Goal: Task Accomplishment & Management: Use online tool/utility

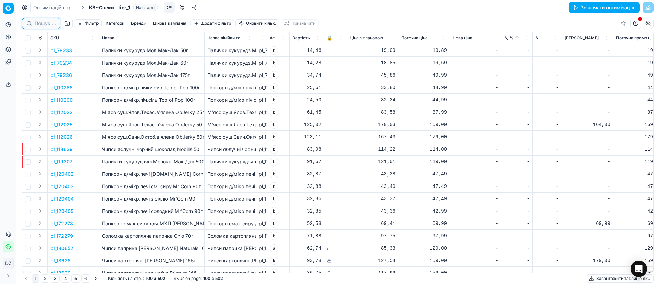
click at [46, 23] on input at bounding box center [45, 23] width 21 height 7
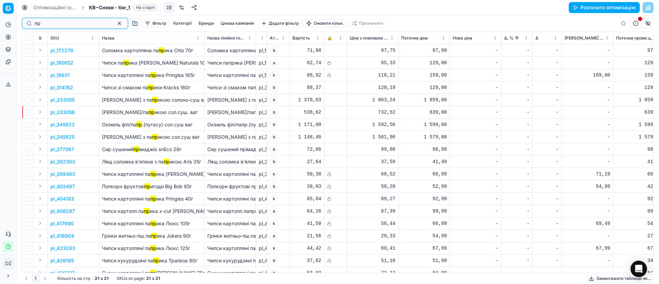
type input "пр"
click at [0, 38] on div "Аналітика Цінова оптимізація Асортимент продукції Шаблони" at bounding box center [8, 43] width 16 height 54
drag, startPoint x: 39, startPoint y: 24, endPoint x: 23, endPoint y: 24, distance: 15.4
click at [23, 24] on div "пр" at bounding box center [75, 23] width 106 height 11
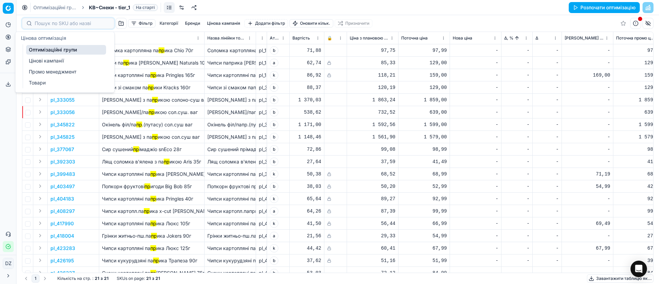
click at [7, 39] on circle at bounding box center [8, 37] width 4 height 4
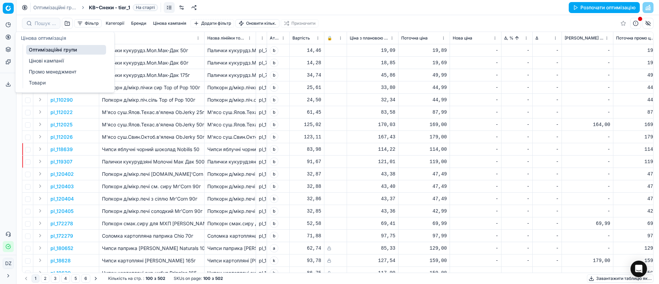
click at [49, 47] on link "Оптимізаційні групи" at bounding box center [66, 50] width 80 height 10
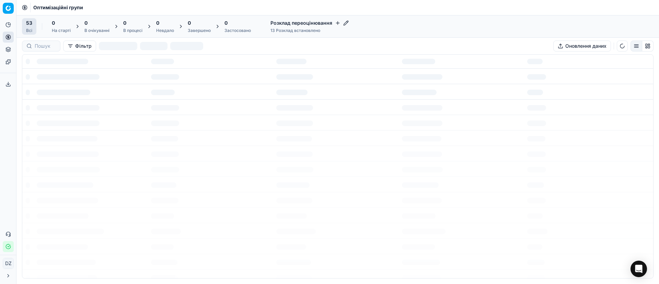
click at [39, 22] on div "53 Всі 0 На старті 0 В очікуванні 0 В процесі 0 Невдало 0 Завершено 0 Застосова…" at bounding box center [138, 26] width 233 height 16
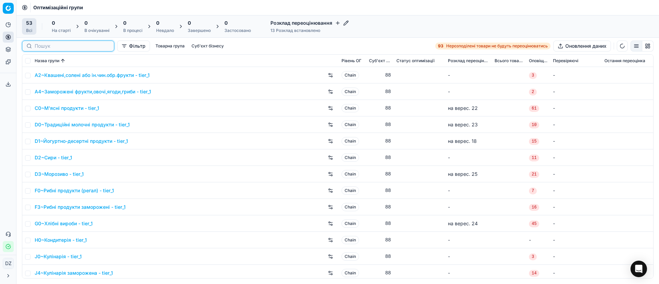
click at [37, 44] on input at bounding box center [72, 46] width 75 height 7
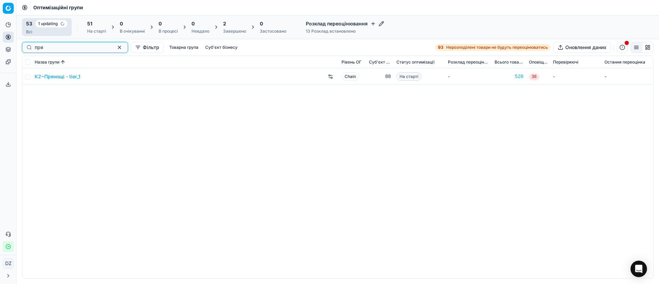
type input "пря"
click at [60, 77] on link "K2~Прянощі - tier_1" at bounding box center [58, 76] width 46 height 7
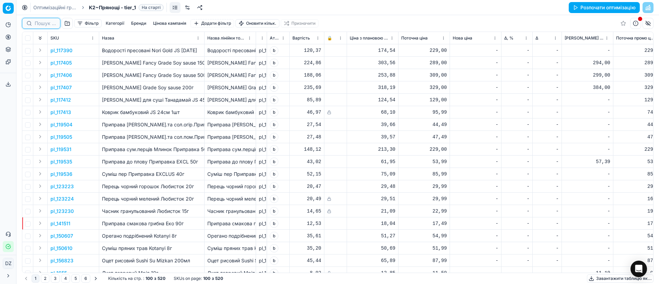
click at [42, 26] on input at bounding box center [45, 23] width 21 height 7
paste input "402969"
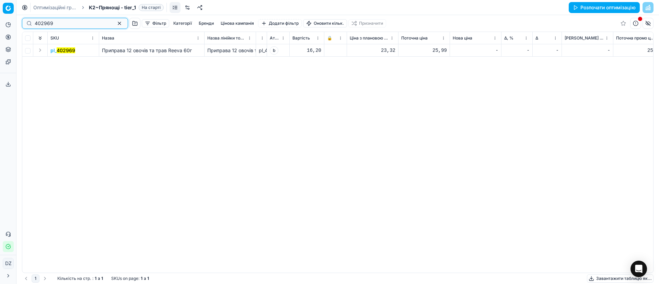
drag, startPoint x: 72, startPoint y: 23, endPoint x: 0, endPoint y: 33, distance: 72.4
click at [0, 32] on div "Pricing platform Аналітика Цінова оптимізація Асортимент продукції Шаблони Серв…" at bounding box center [329, 142] width 659 height 284
paste input "15686"
type input "415686"
click at [115, 25] on button "button" at bounding box center [119, 23] width 8 height 8
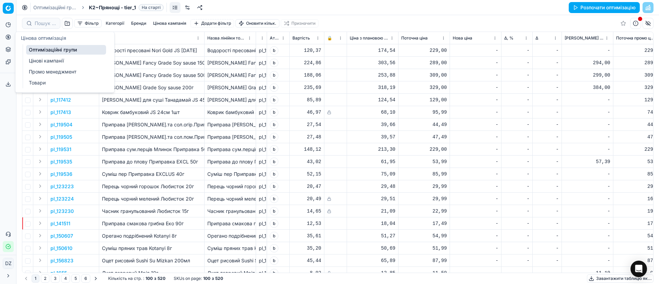
click at [8, 38] on icon at bounding box center [8, 37] width 0 height 3
click at [64, 48] on link "Оптимізаційні групи" at bounding box center [66, 50] width 80 height 10
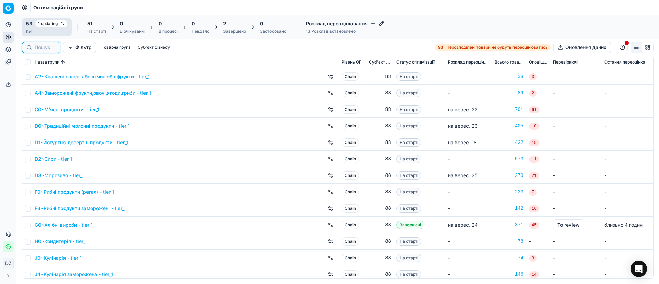
click at [42, 47] on input at bounding box center [45, 47] width 21 height 7
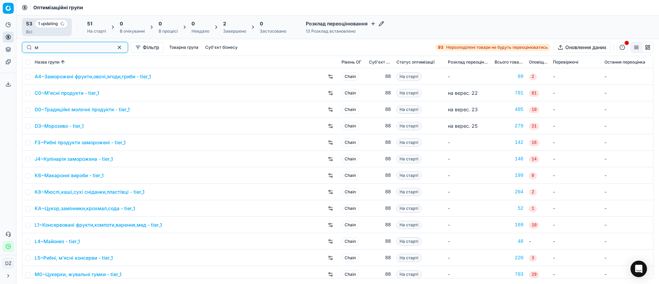
type input "м"
click at [66, 92] on link "C0~М'ясні продукти - tier_1" at bounding box center [67, 93] width 65 height 7
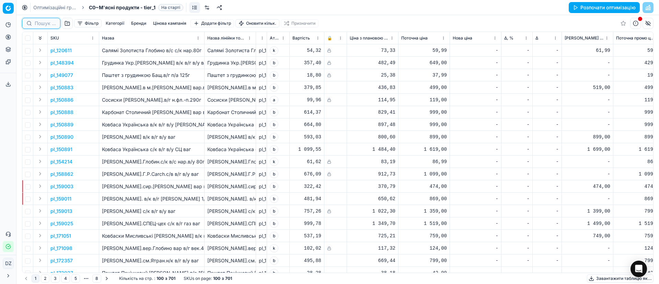
click at [38, 24] on input at bounding box center [45, 23] width 21 height 7
paste input "56996"
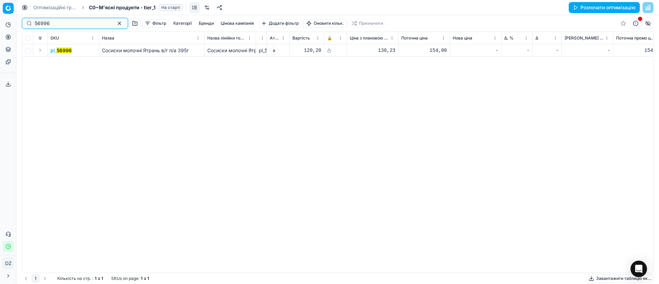
drag, startPoint x: 63, startPoint y: 21, endPoint x: 0, endPoint y: 24, distance: 62.9
click at [0, 24] on div "Pricing platform Аналітика Цінова оптимізація Асортимент продукції Шаблони Серв…" at bounding box center [329, 142] width 659 height 284
paste input "246932"
drag, startPoint x: 64, startPoint y: 20, endPoint x: 5, endPoint y: 21, distance: 58.3
click at [6, 21] on div "Pricing platform Аналітика Цінова оптимізація Асортимент продукції Шаблони Серв…" at bounding box center [329, 142] width 659 height 284
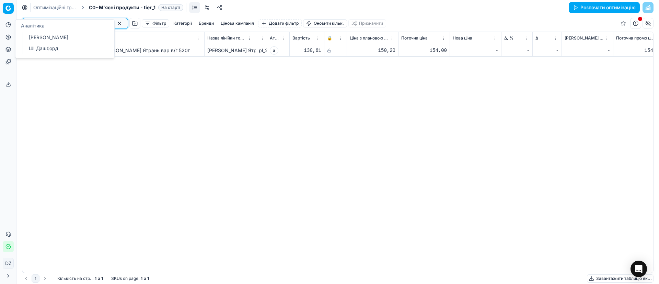
paste input "39870"
type input "398702"
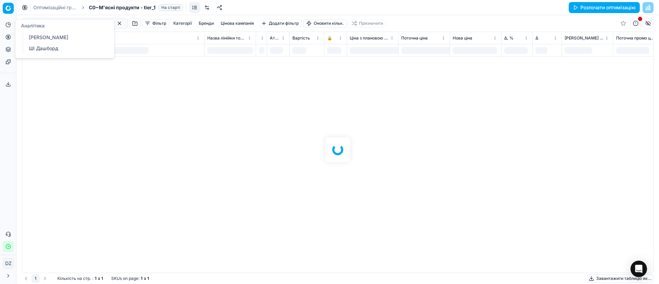
click at [124, 129] on div at bounding box center [337, 149] width 642 height 269
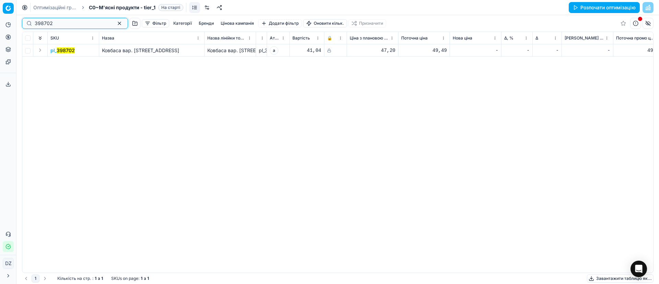
drag, startPoint x: 74, startPoint y: 26, endPoint x: 0, endPoint y: 28, distance: 73.8
click at [0, 22] on div "Pricing platform Аналітика Цінова оптимізація Асортимент продукції Шаблони Серв…" at bounding box center [329, 142] width 659 height 284
click at [305, 156] on div "pl_ 398702 Ковбаса вар. [STREET_ADDRESS] Ковбаса вар. Братислав. д/г Ятрань 490…" at bounding box center [337, 158] width 631 height 228
click at [589, 51] on div "-" at bounding box center [587, 50] width 46 height 7
click at [115, 23] on button "button" at bounding box center [119, 23] width 8 height 8
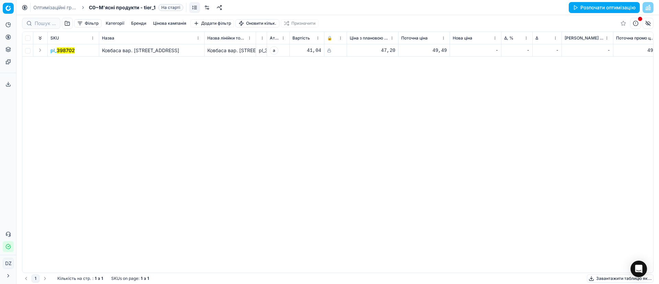
click at [101, 87] on div "pl_ 398702 Ковбаса вар. [STREET_ADDRESS] Ковбаса вар. Братислав. д/г Ятрань 490…" at bounding box center [337, 158] width 631 height 228
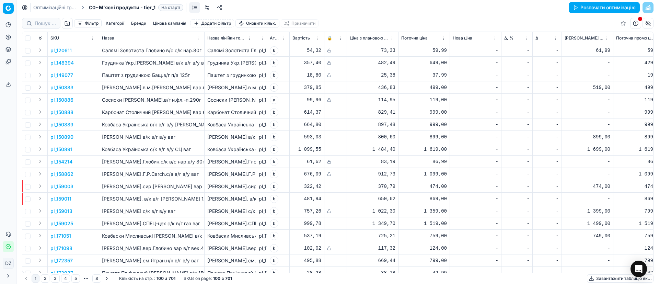
click at [610, 7] on button "Розпочати оптимізацію" at bounding box center [604, 7] width 71 height 11
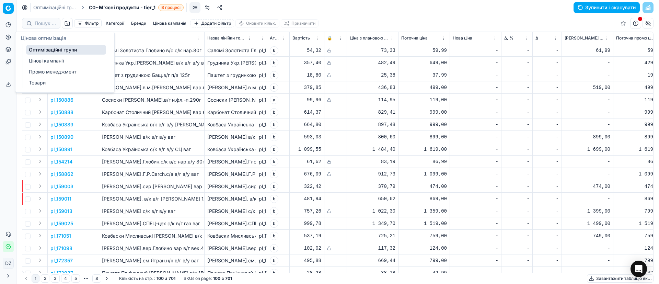
click at [7, 36] on icon at bounding box center [7, 36] width 5 height 5
click at [43, 51] on link "Оптимізаційні групи" at bounding box center [66, 50] width 80 height 10
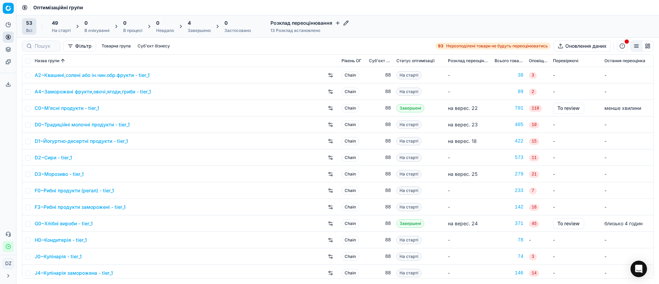
click at [189, 27] on div "4 Завершено" at bounding box center [199, 27] width 23 height 14
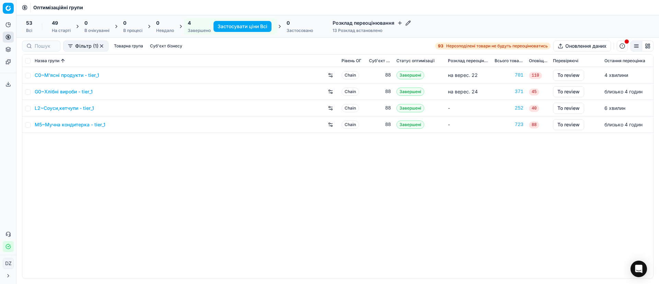
click at [74, 78] on link "C0~М'ясні продукти - tier_1" at bounding box center [67, 75] width 65 height 7
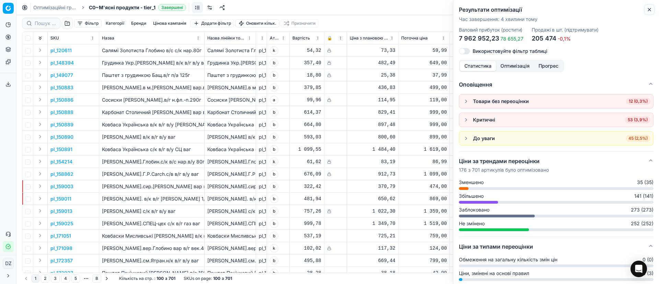
click at [647, 11] on icon "button" at bounding box center [648, 9] width 5 height 5
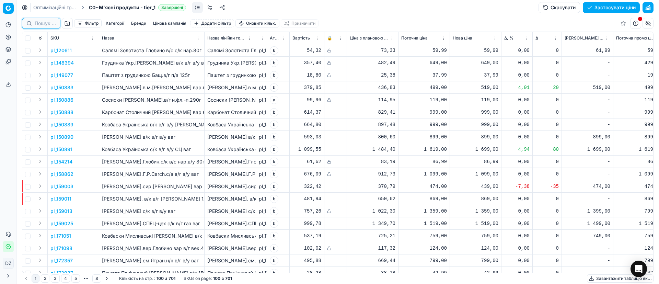
click at [40, 24] on input at bounding box center [45, 23] width 21 height 7
paste input "56996"
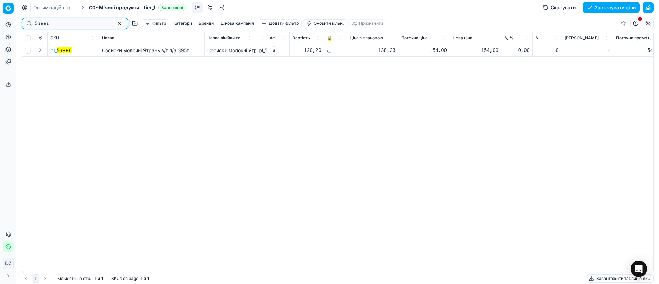
drag, startPoint x: 60, startPoint y: 25, endPoint x: 0, endPoint y: 31, distance: 60.3
click at [0, 28] on div "Pricing platform Аналітика Цінова оптимізація Асортимент продукції Шаблони Серв…" at bounding box center [329, 142] width 659 height 284
paste input "246932"
drag, startPoint x: 49, startPoint y: 17, endPoint x: 0, endPoint y: 32, distance: 51.1
click at [1, 26] on div "Pricing platform Аналітика Цінова оптимізація Асортимент продукції Шаблони Серв…" at bounding box center [329, 142] width 659 height 284
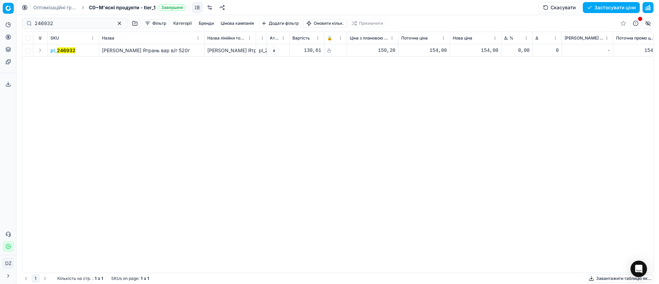
drag, startPoint x: 57, startPoint y: 27, endPoint x: 26, endPoint y: 26, distance: 30.9
click at [27, 26] on div "246932" at bounding box center [75, 23] width 106 height 11
drag, startPoint x: 47, startPoint y: 22, endPoint x: 14, endPoint y: 26, distance: 33.2
click at [19, 24] on div "246932 Фільтр Категорії [PERSON_NAME] кампанія Додати фільтр Оновити кільк. При…" at bounding box center [337, 149] width 642 height 269
paste input "39870"
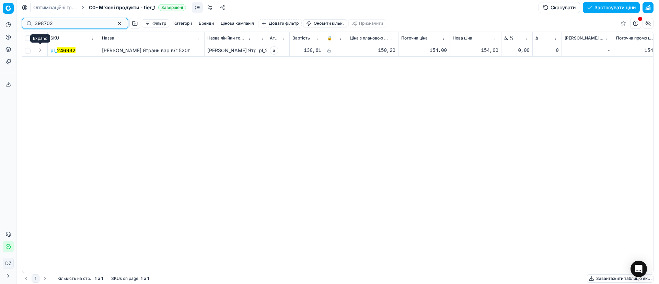
type input "398702"
click at [63, 49] on mark "398702" at bounding box center [66, 50] width 18 height 6
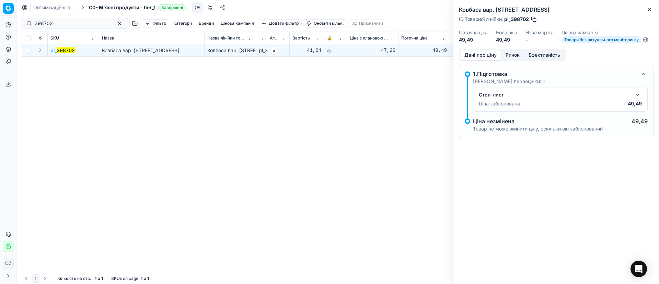
click at [508, 53] on button "Ринок" at bounding box center [512, 55] width 23 height 10
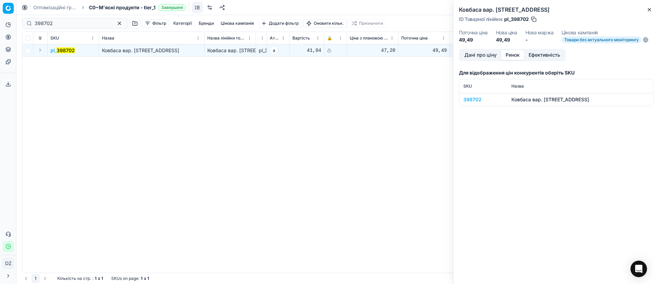
click at [479, 98] on div "398702" at bounding box center [483, 99] width 40 height 7
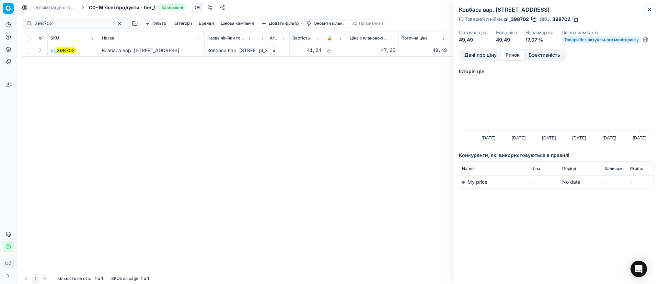
click at [650, 5] on button "Close" at bounding box center [649, 9] width 8 height 8
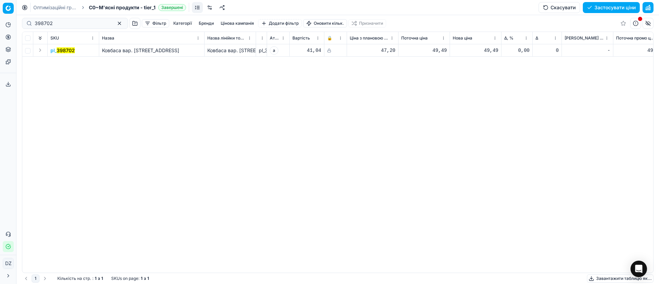
click at [360, 202] on div "pl_ 398702 Ковбаса вар. [STREET_ADDRESS] Ковбаса вар. Братислав. д/г Ятрань 490…" at bounding box center [337, 158] width 631 height 228
click at [553, 6] on button "Скасувати" at bounding box center [559, 7] width 42 height 11
